Goal: Transaction & Acquisition: Purchase product/service

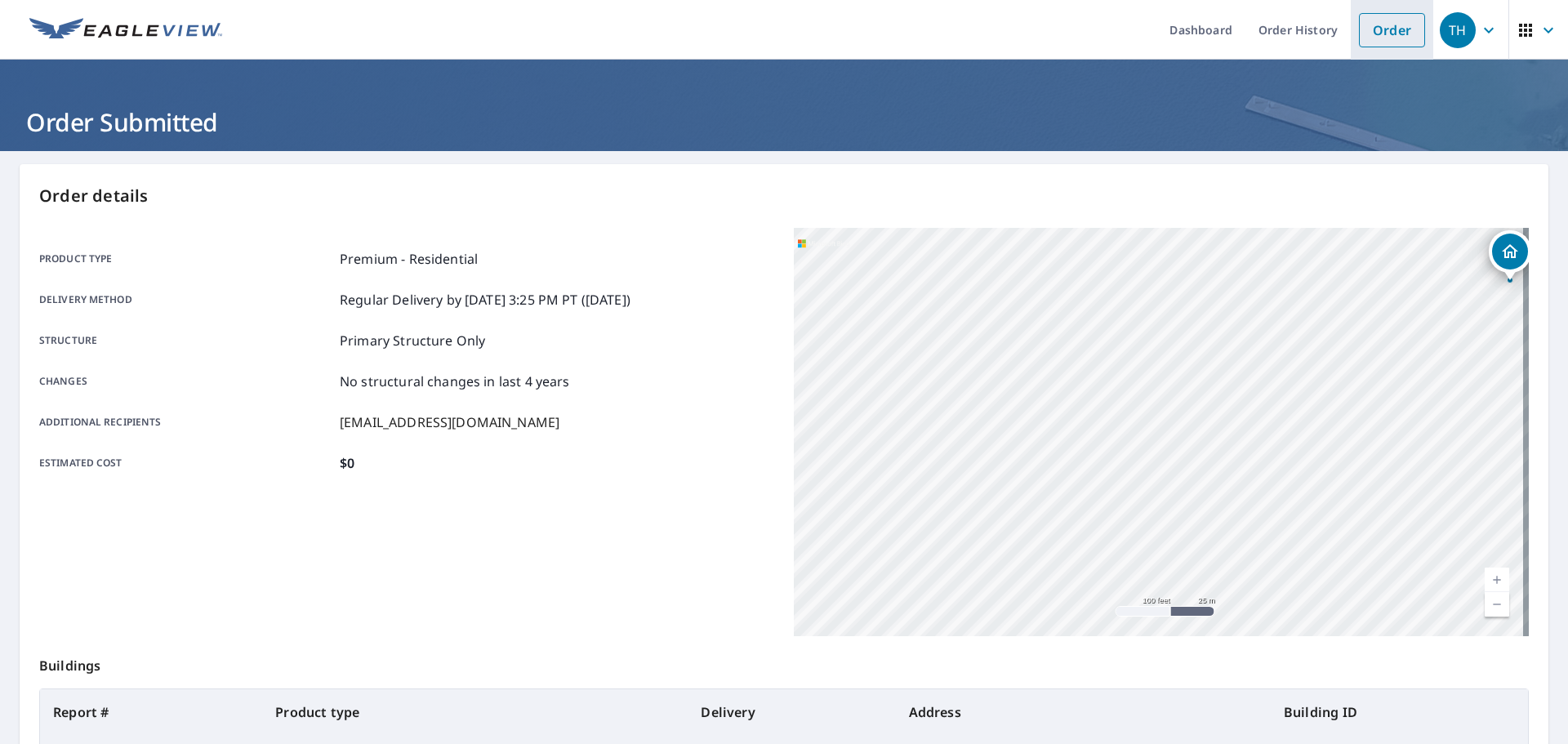
click at [1366, 24] on link "Order" at bounding box center [1391, 30] width 66 height 35
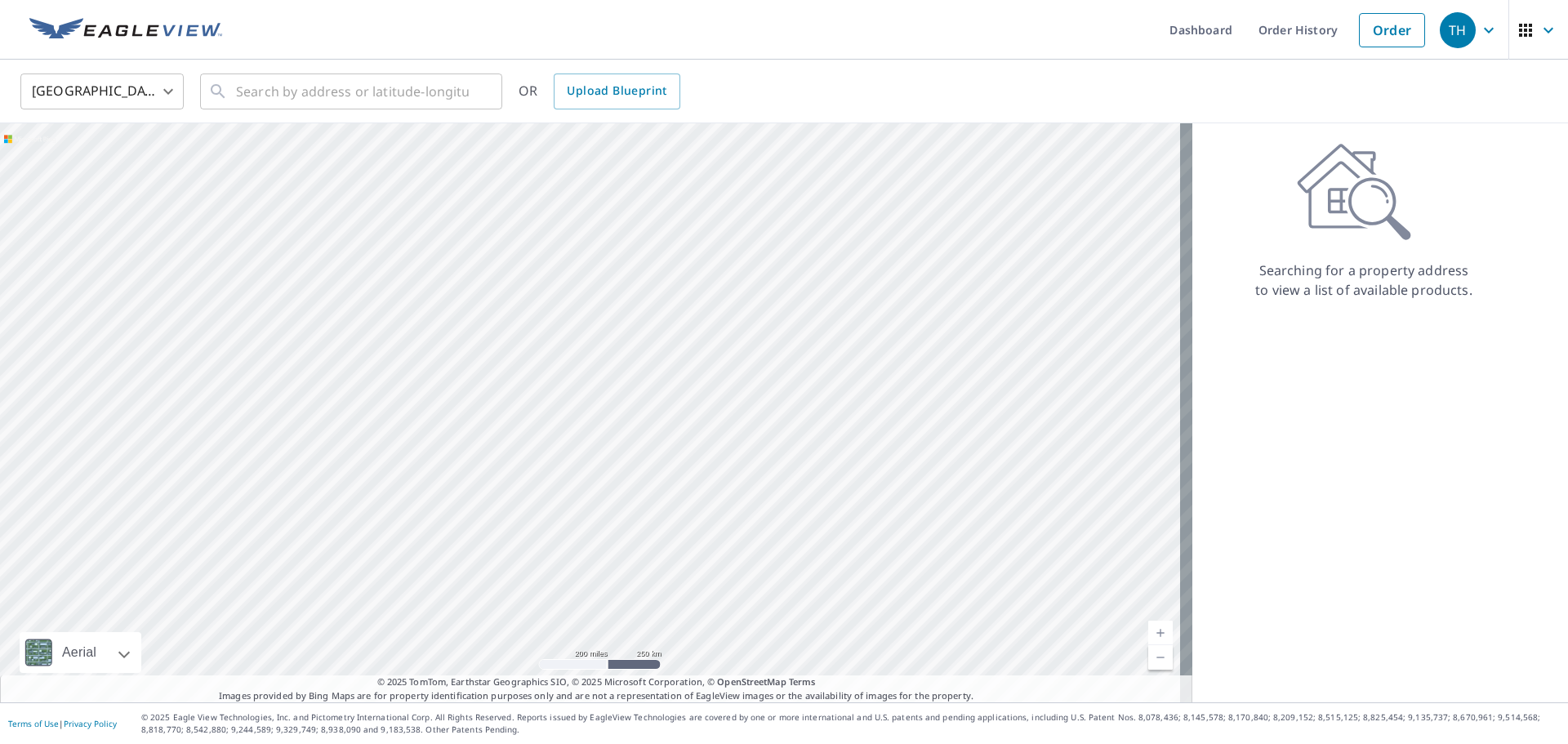
click at [194, 76] on div "United States [GEOGRAPHIC_DATA] ​ ​ OR Upload Blueprint" at bounding box center [778, 91] width 1540 height 39
click at [245, 86] on input "text" at bounding box center [353, 91] width 233 height 45
paste input "[STREET_ADDRESS][PERSON_NAME]"
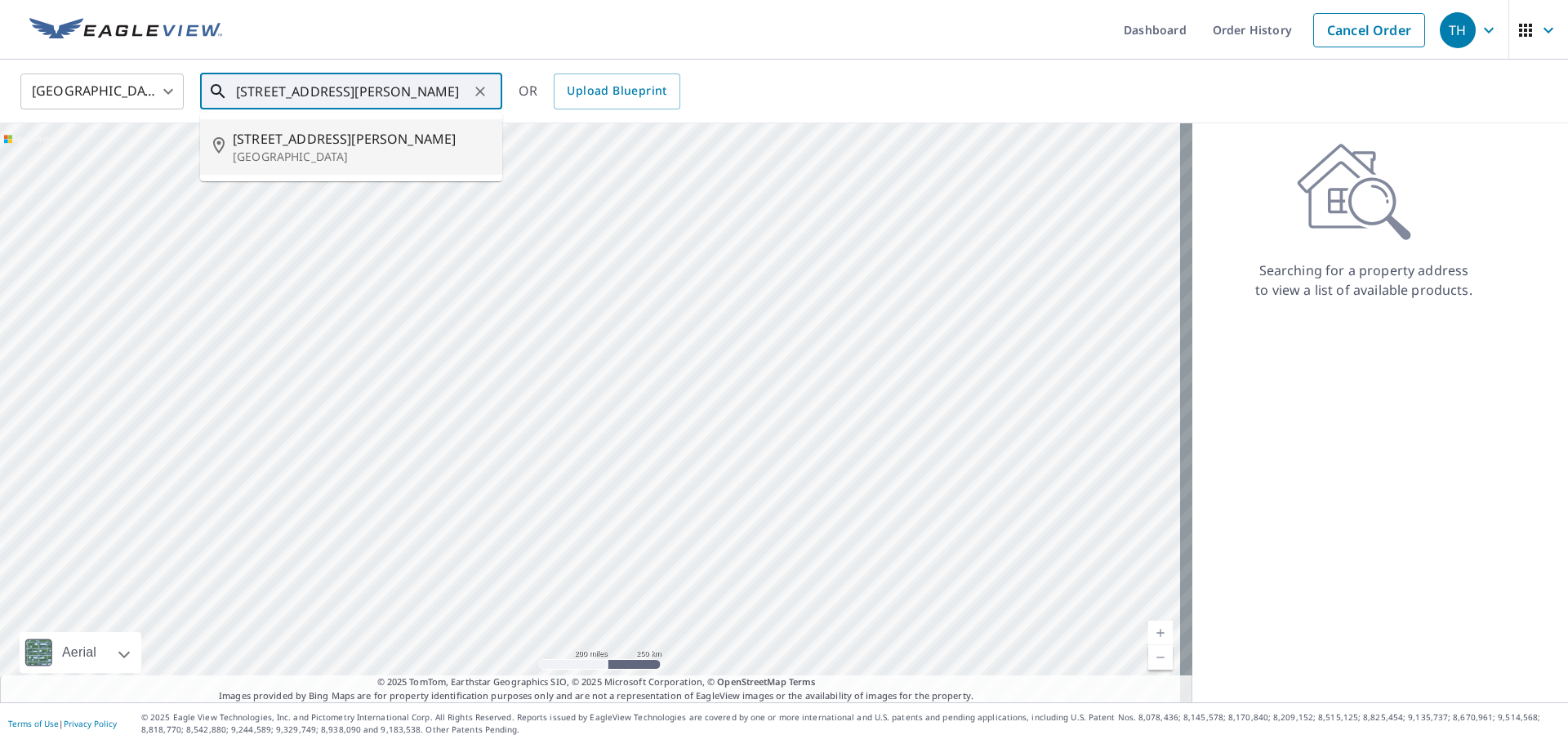
click at [328, 167] on li "[STREET_ADDRESS][PERSON_NAME]" at bounding box center [352, 147] width 302 height 55
type input "[STREET_ADDRESS][PERSON_NAME]"
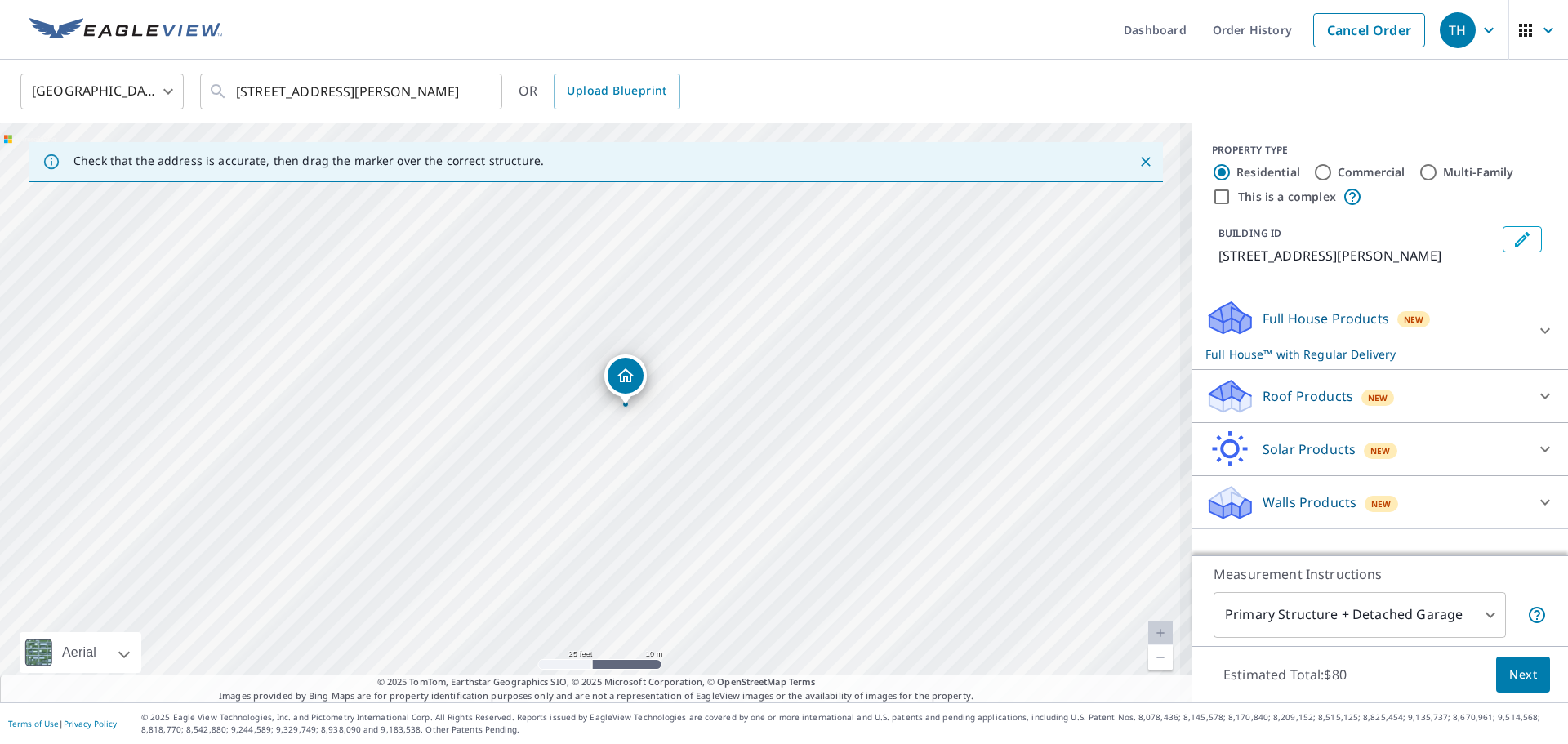
drag, startPoint x: 576, startPoint y: 417, endPoint x: 638, endPoint y: 427, distance: 62.8
click at [638, 427] on div "[STREET_ADDRESS][PERSON_NAME]" at bounding box center [595, 413] width 1192 height 579
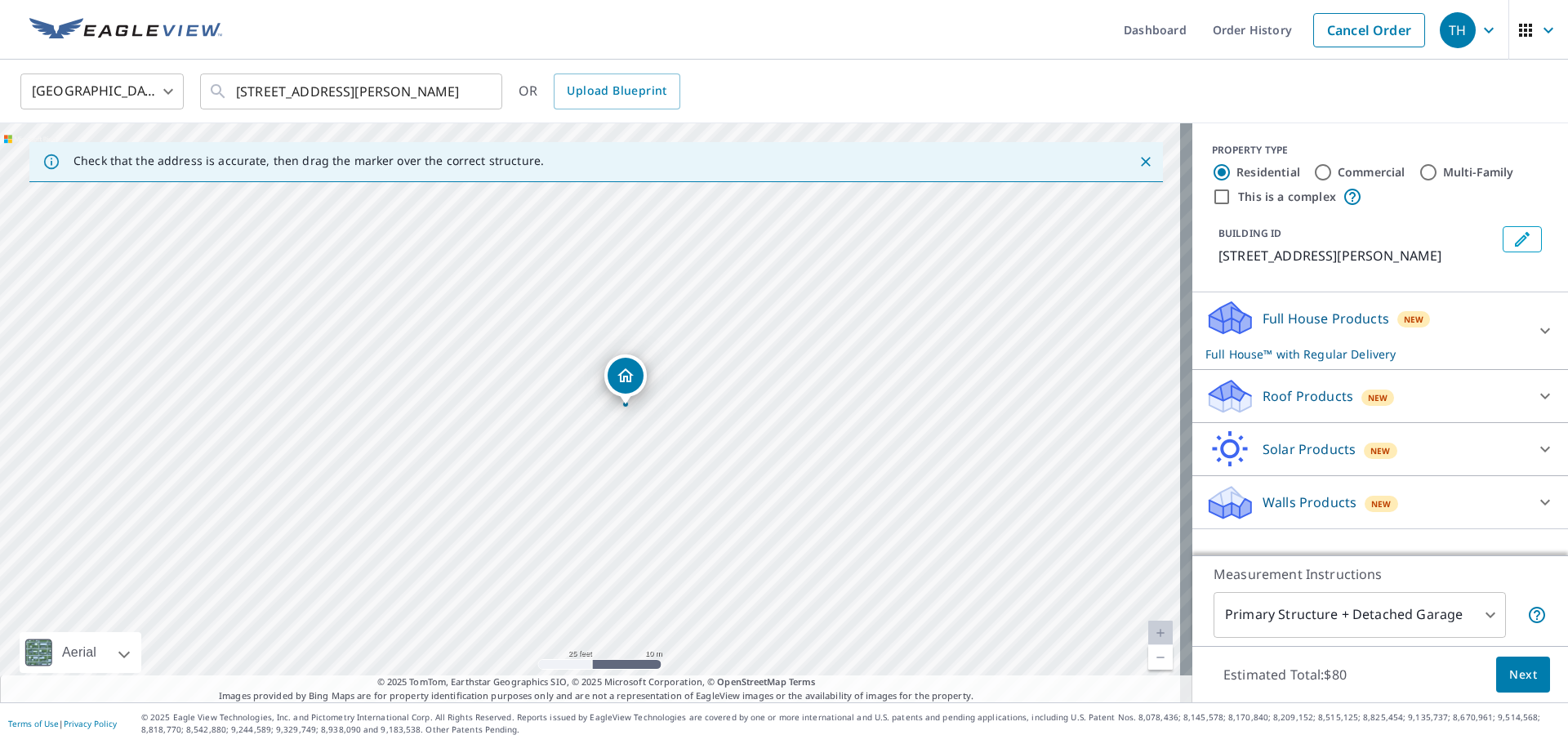
click at [1270, 384] on div "Roof Products New" at bounding box center [1366, 396] width 320 height 39
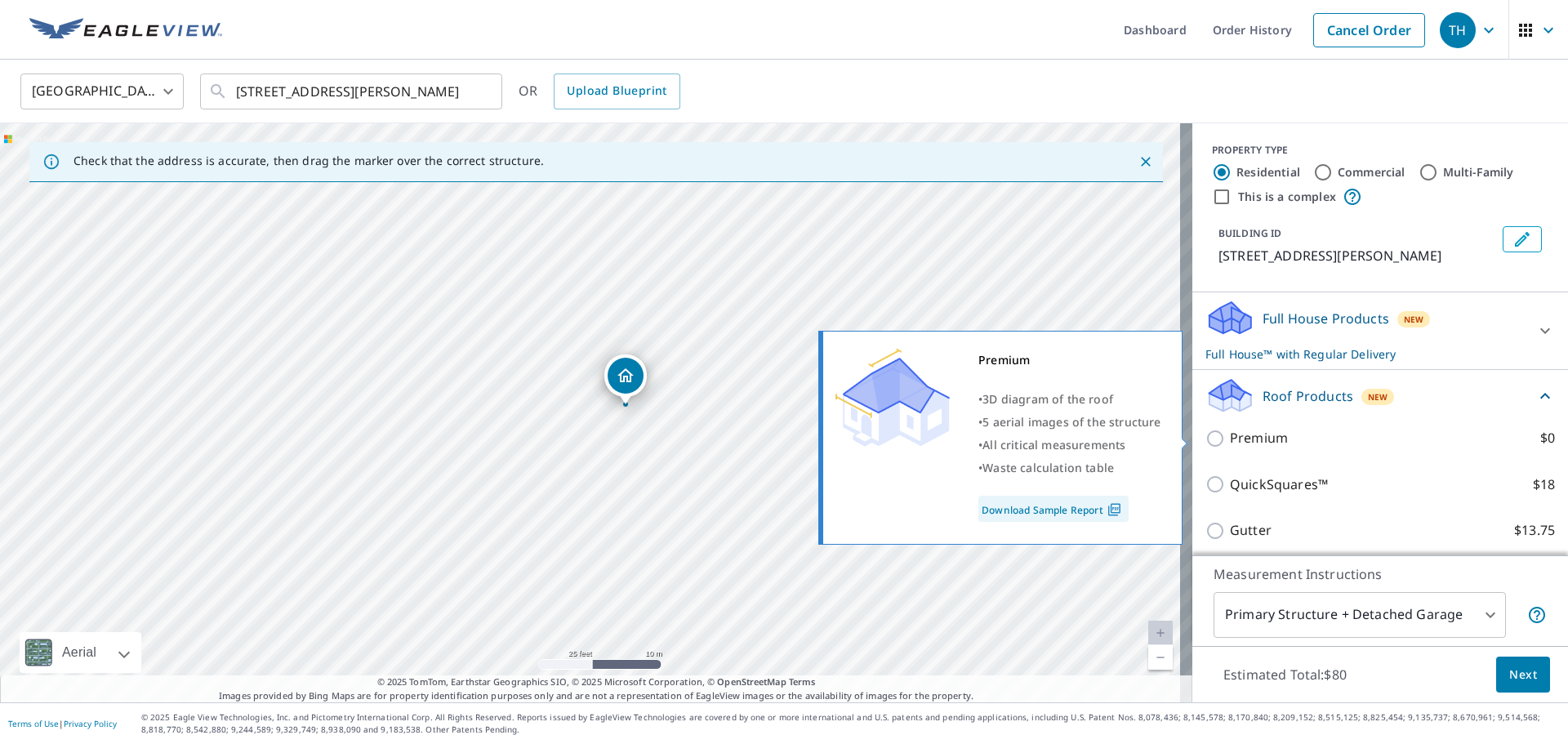
click at [1246, 435] on p "Premium" at bounding box center [1258, 438] width 58 height 21
click at [1229, 435] on input "Premium $0" at bounding box center [1217, 439] width 25 height 20
checkbox input "true"
checkbox input "false"
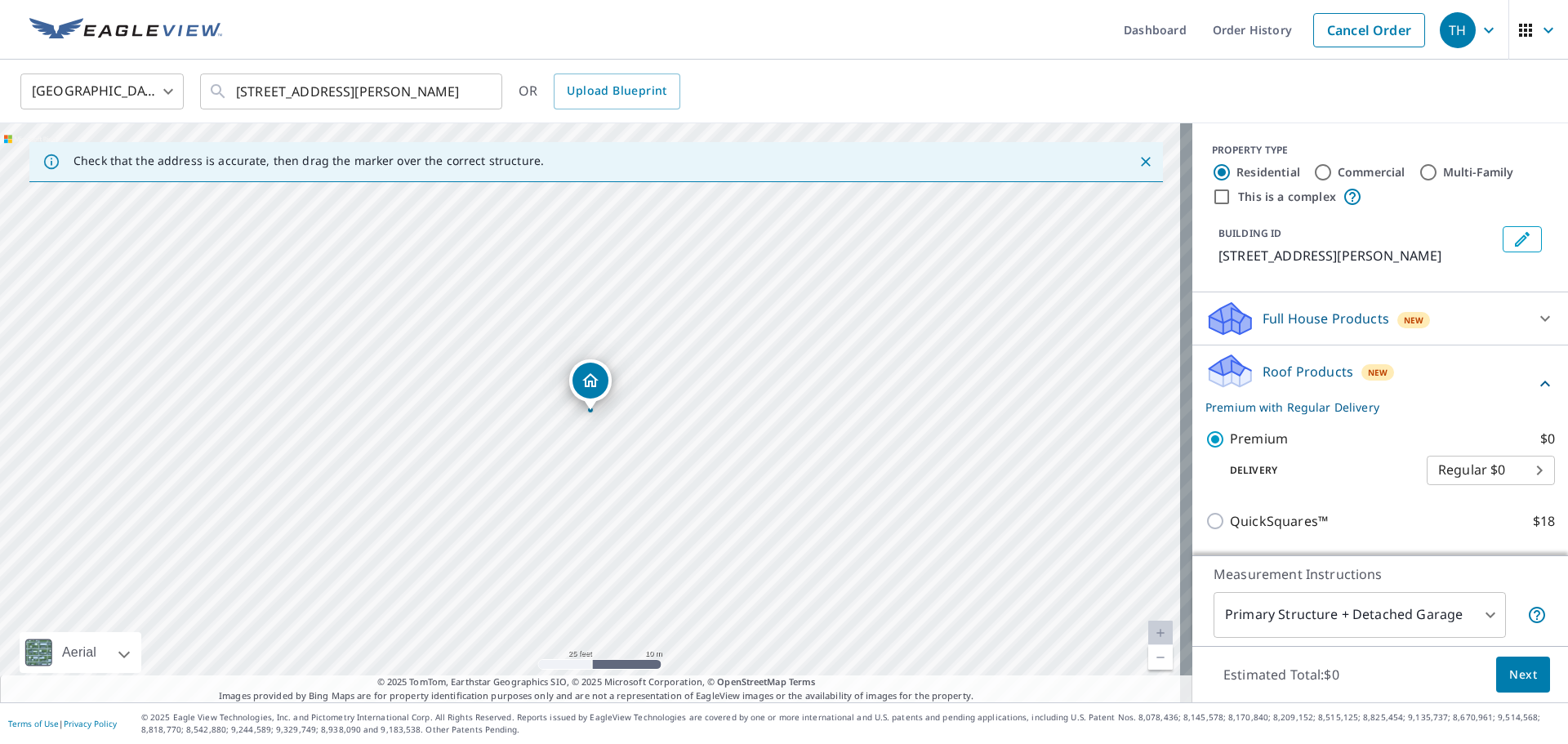
click at [1283, 619] on body "TH TH Dashboard Order History Cancel Order TH [GEOGRAPHIC_DATA] [GEOGRAPHIC_DAT…" at bounding box center [784, 372] width 1568 height 744
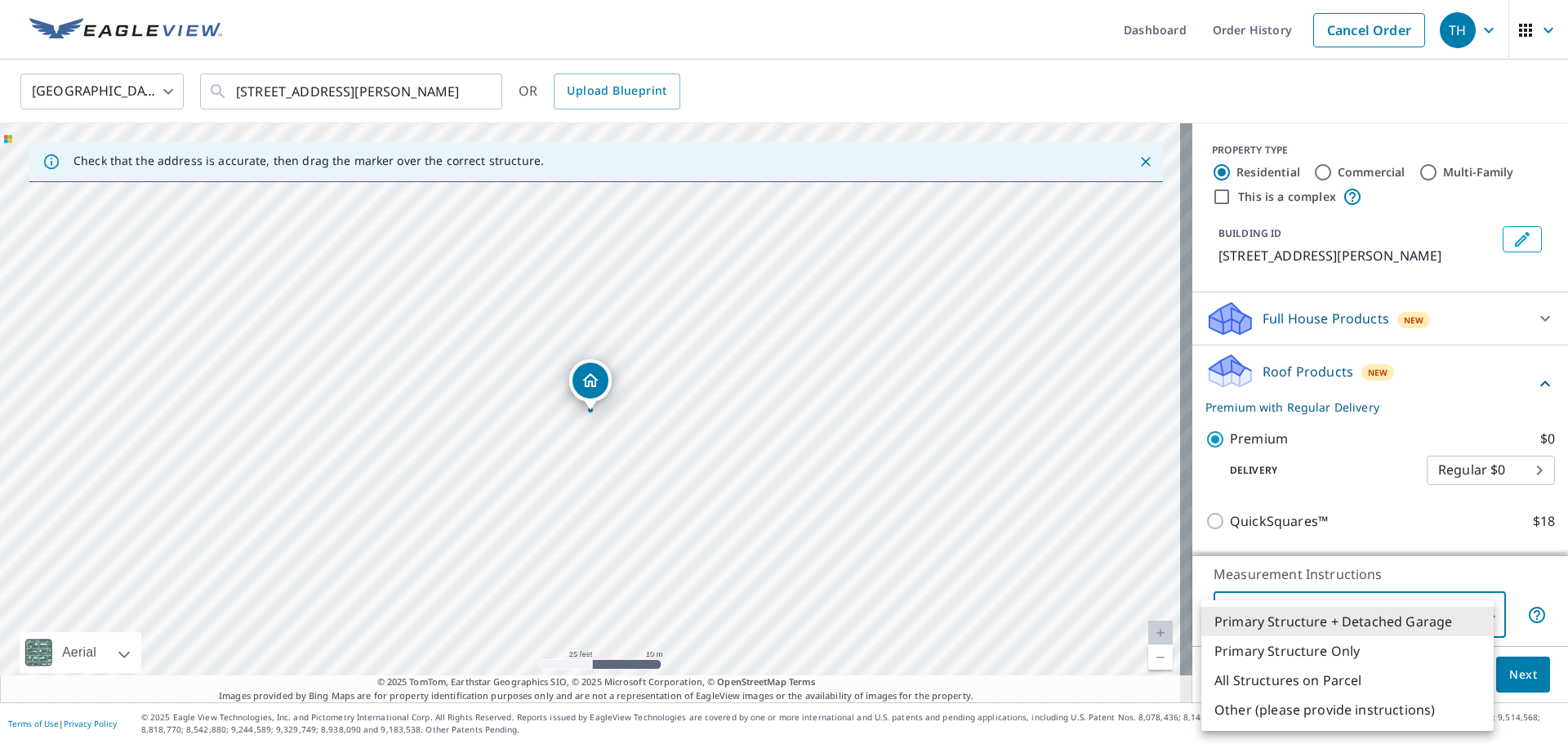
click at [1291, 639] on li "Primary Structure Only" at bounding box center [1347, 651] width 292 height 30
type input "2"
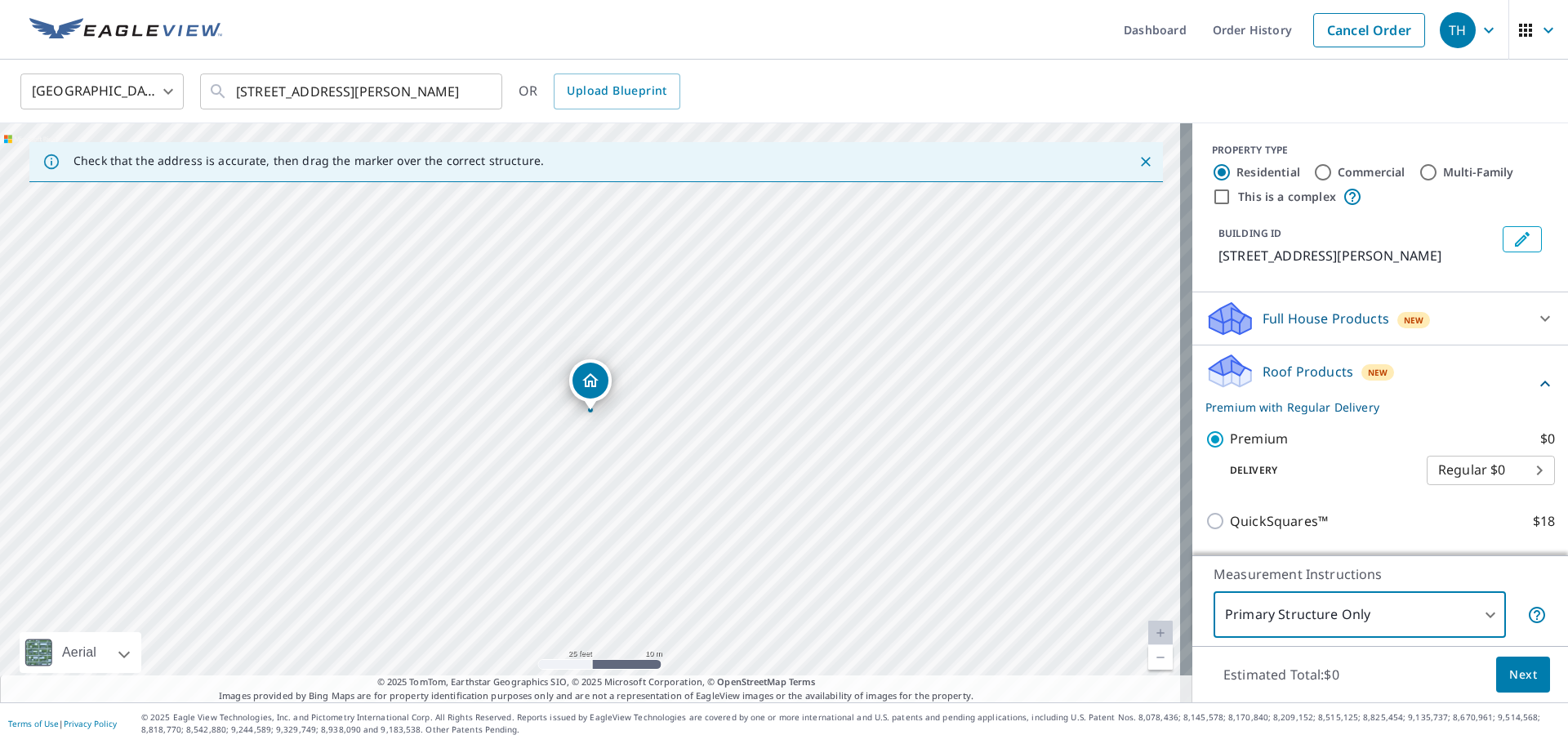
click at [1509, 679] on span "Next" at bounding box center [1523, 675] width 28 height 21
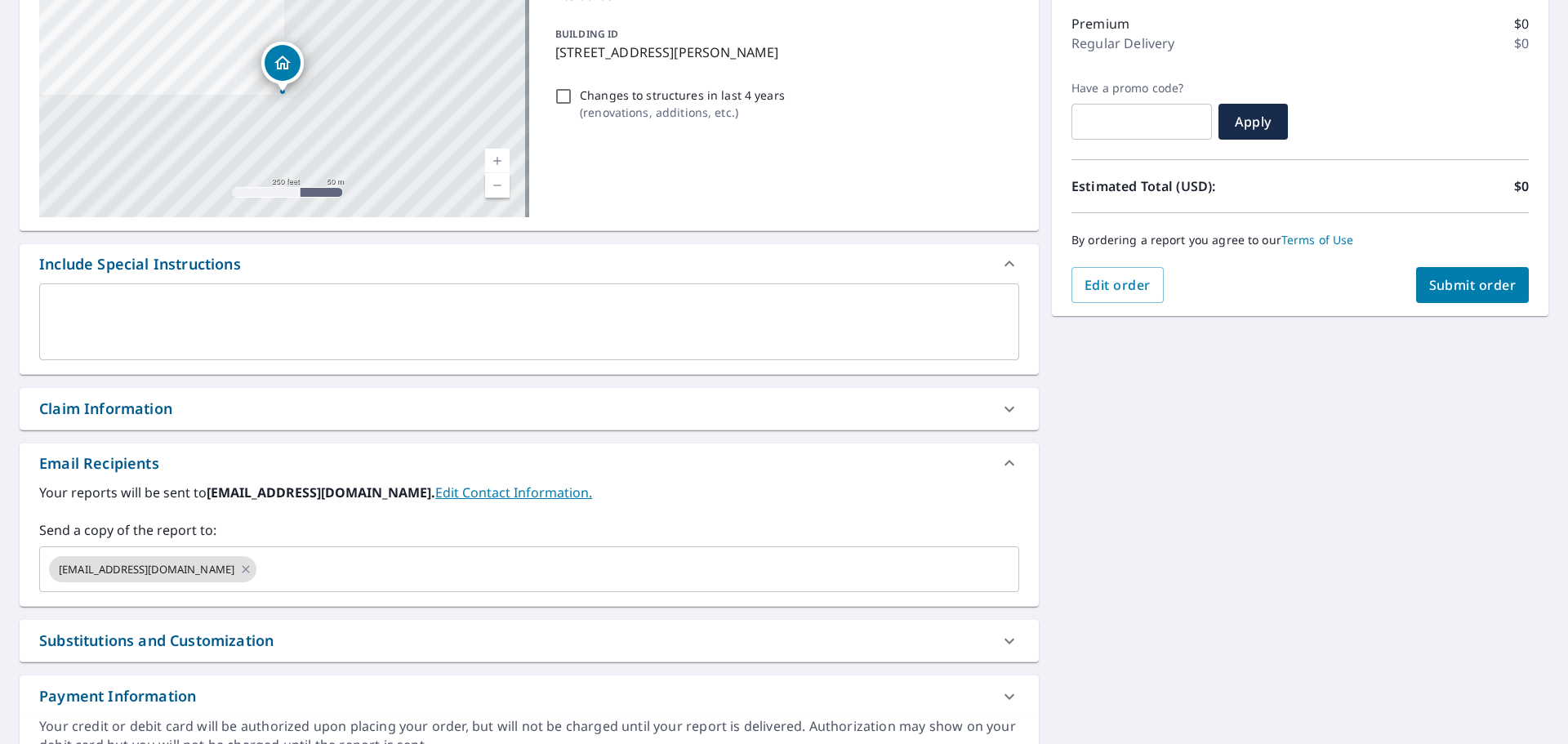
scroll to position [245, 0]
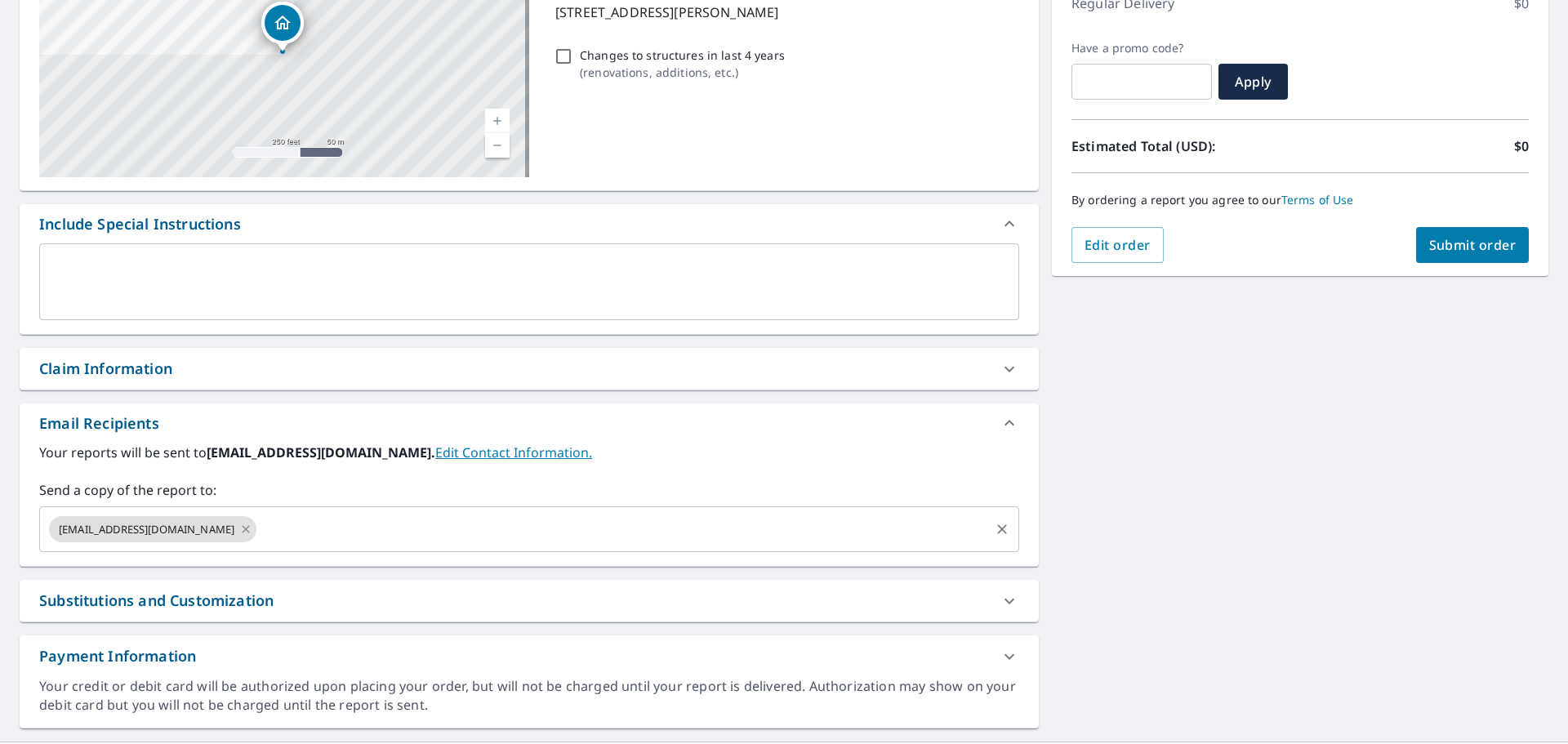
click at [239, 532] on icon at bounding box center [245, 530] width 13 height 18
click at [238, 532] on input "text" at bounding box center [516, 529] width 941 height 31
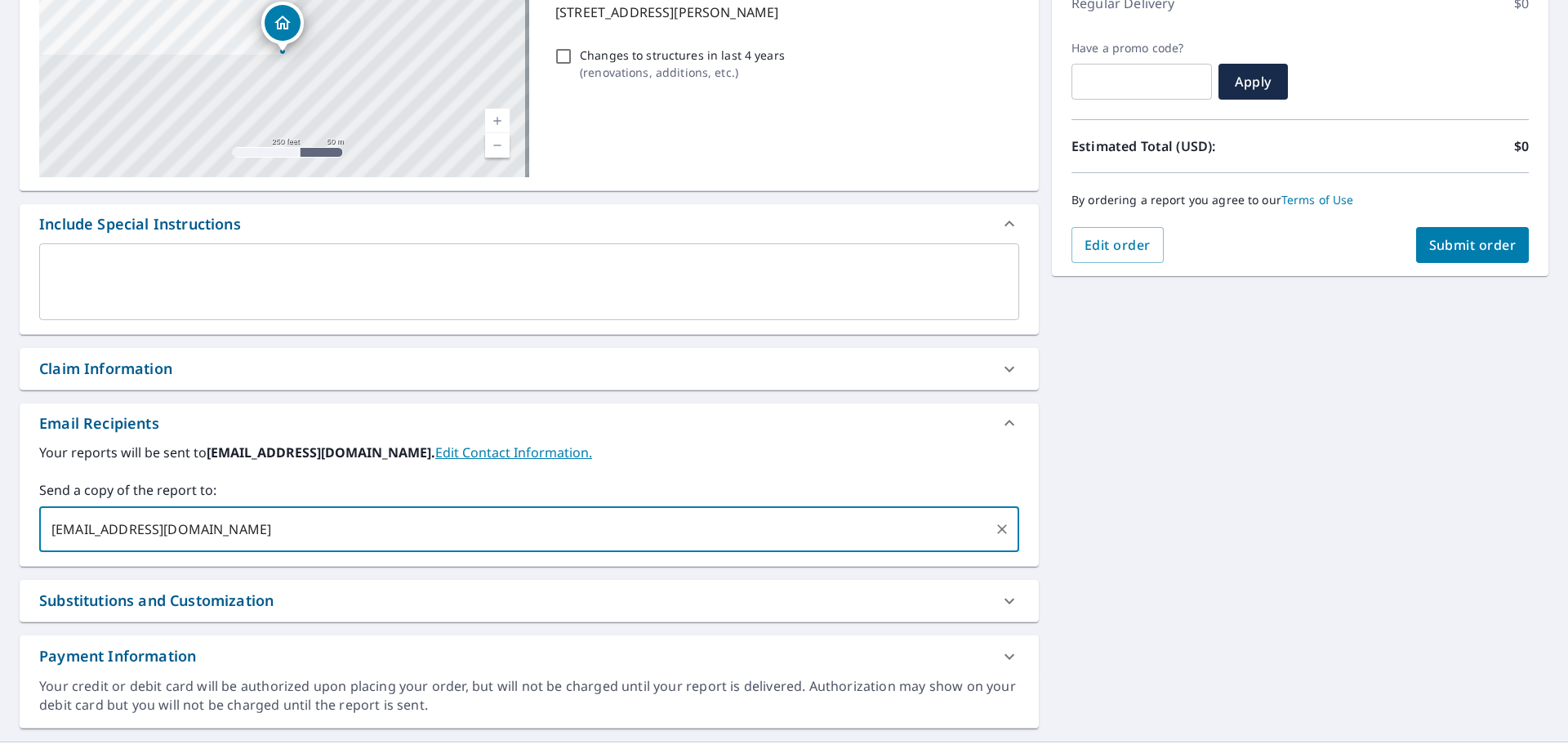
type input "[EMAIL_ADDRESS][DOMAIN_NAME]"
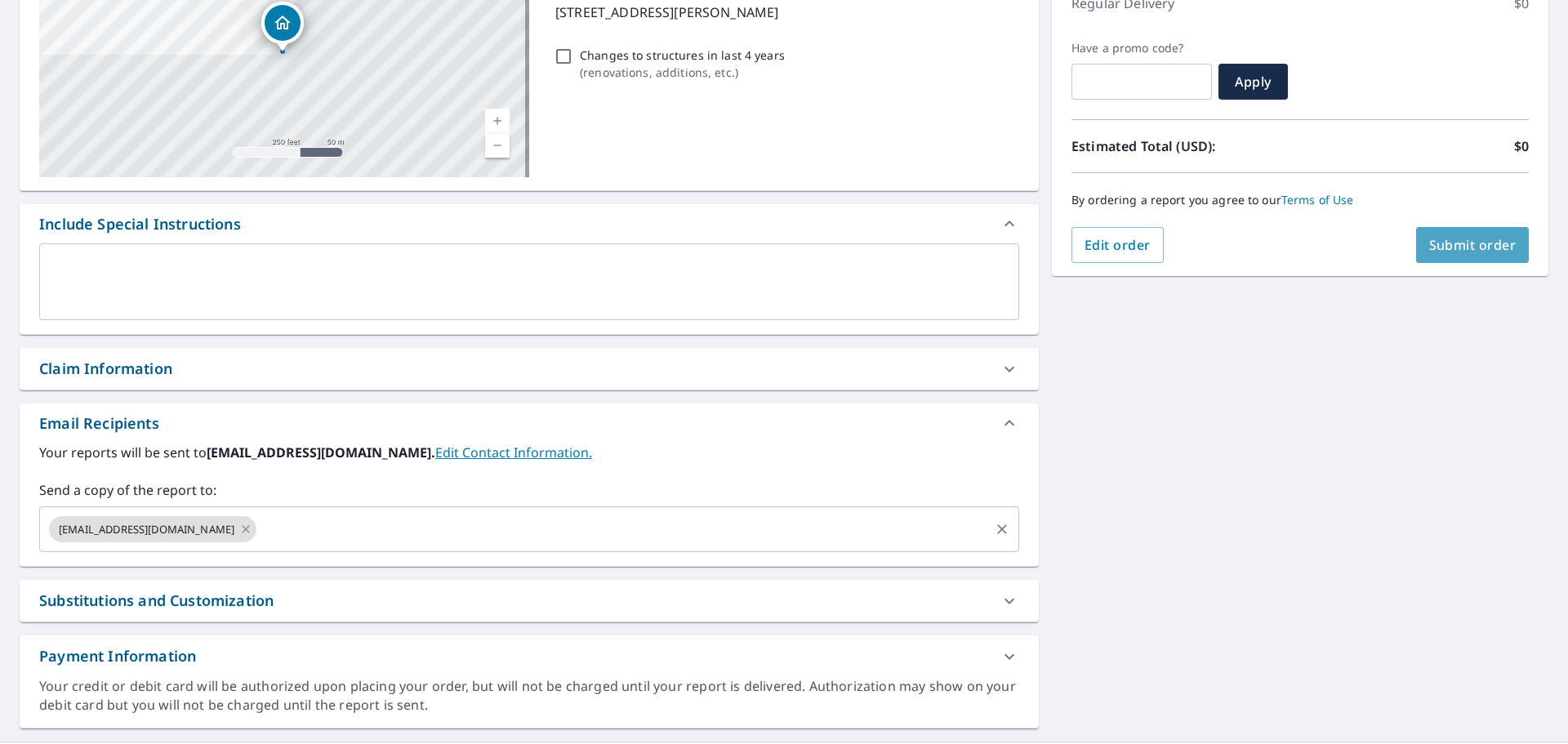
click at [1439, 245] on span "Submit order" at bounding box center [1472, 245] width 87 height 18
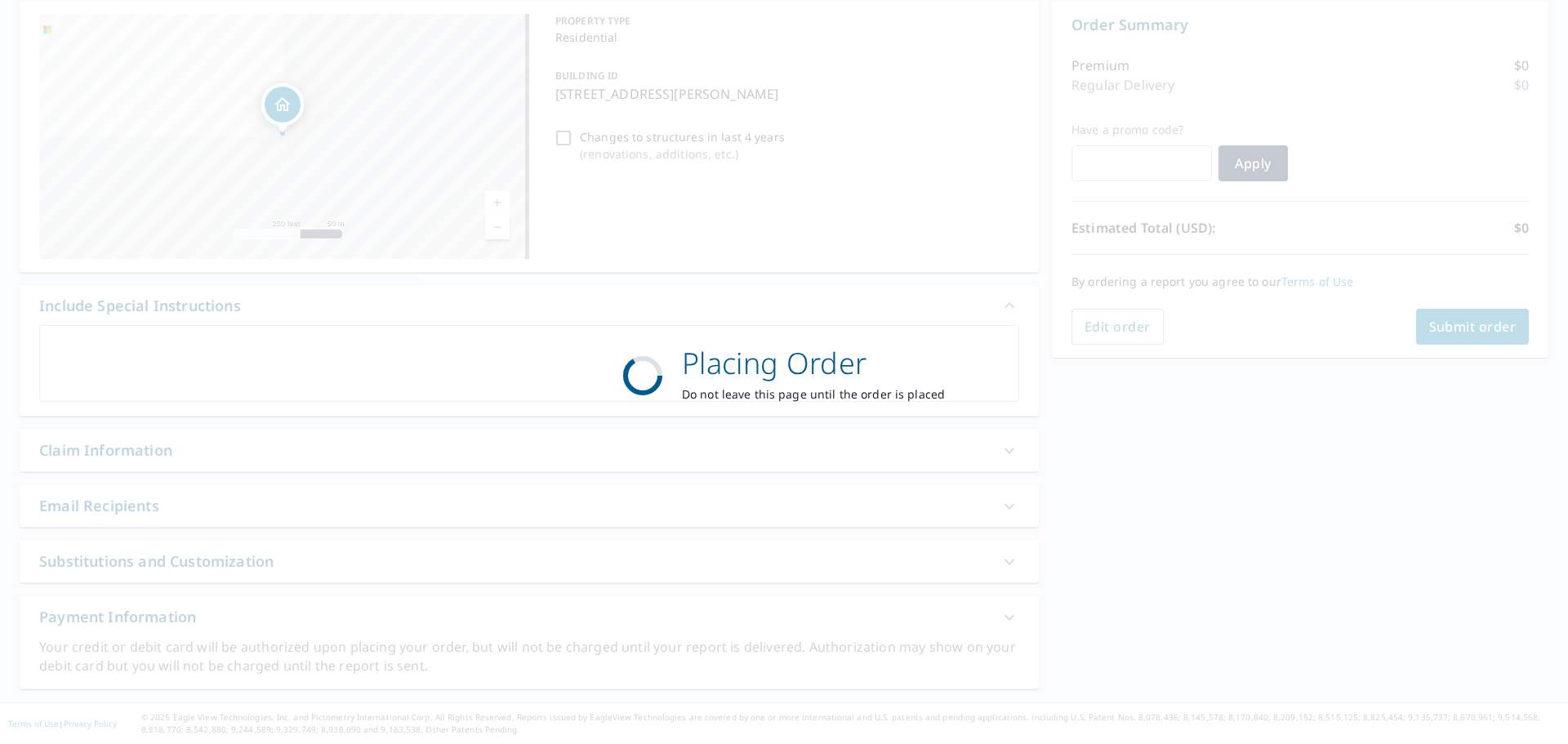
scroll to position [163, 0]
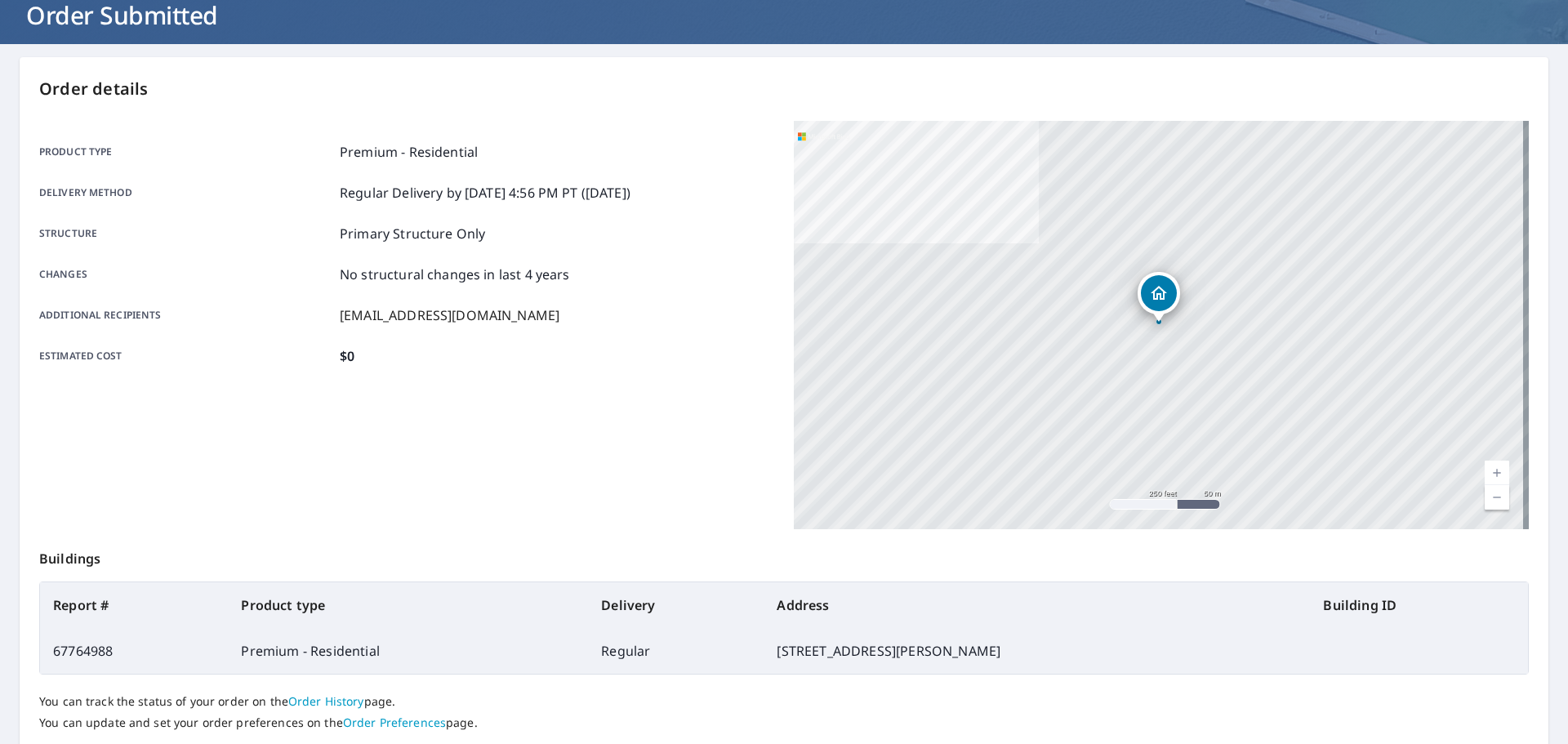
scroll to position [82, 0]
